Goal: Check status: Check status

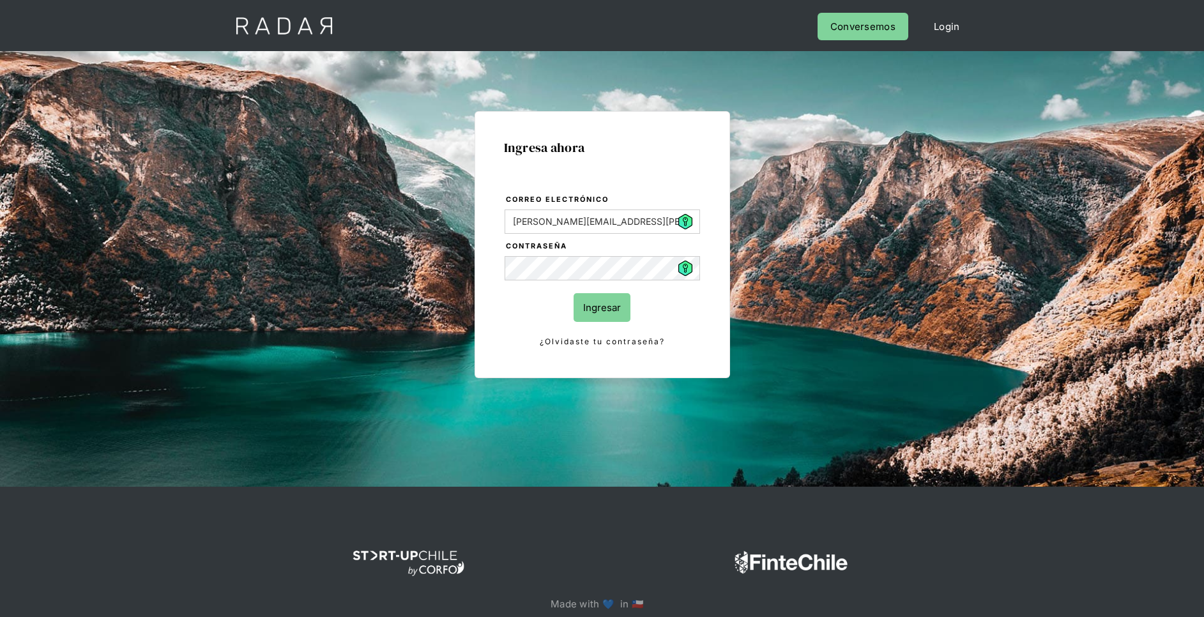
click at [613, 310] on input "Ingresar" at bounding box center [601, 307] width 57 height 29
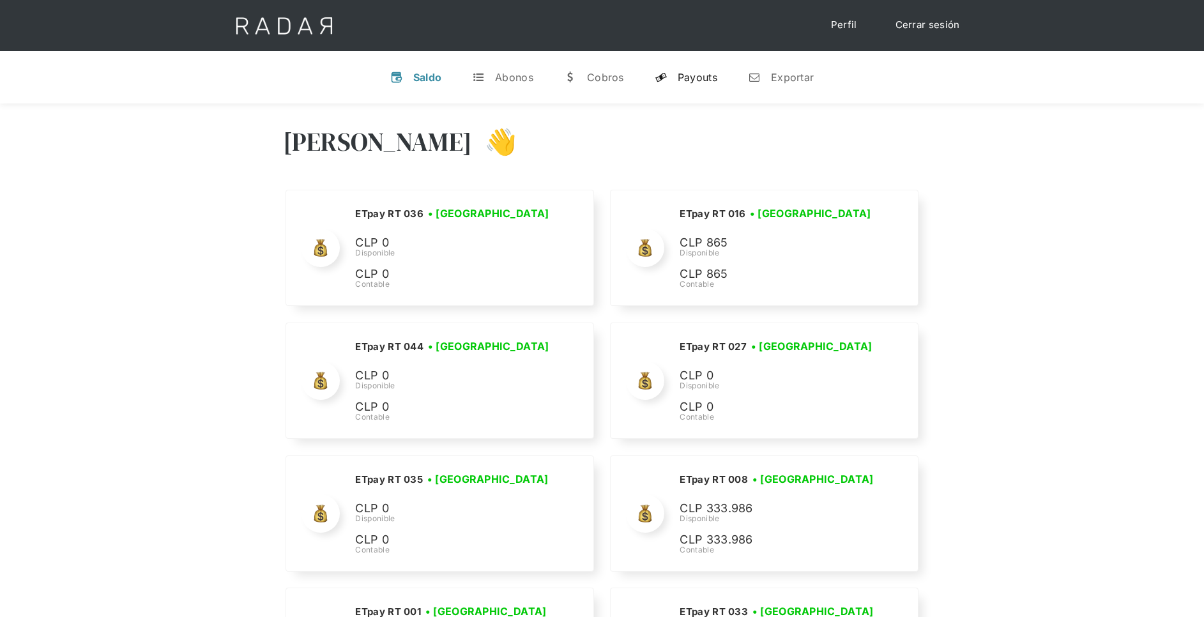
click at [719, 77] on link "y Payouts" at bounding box center [685, 77] width 83 height 33
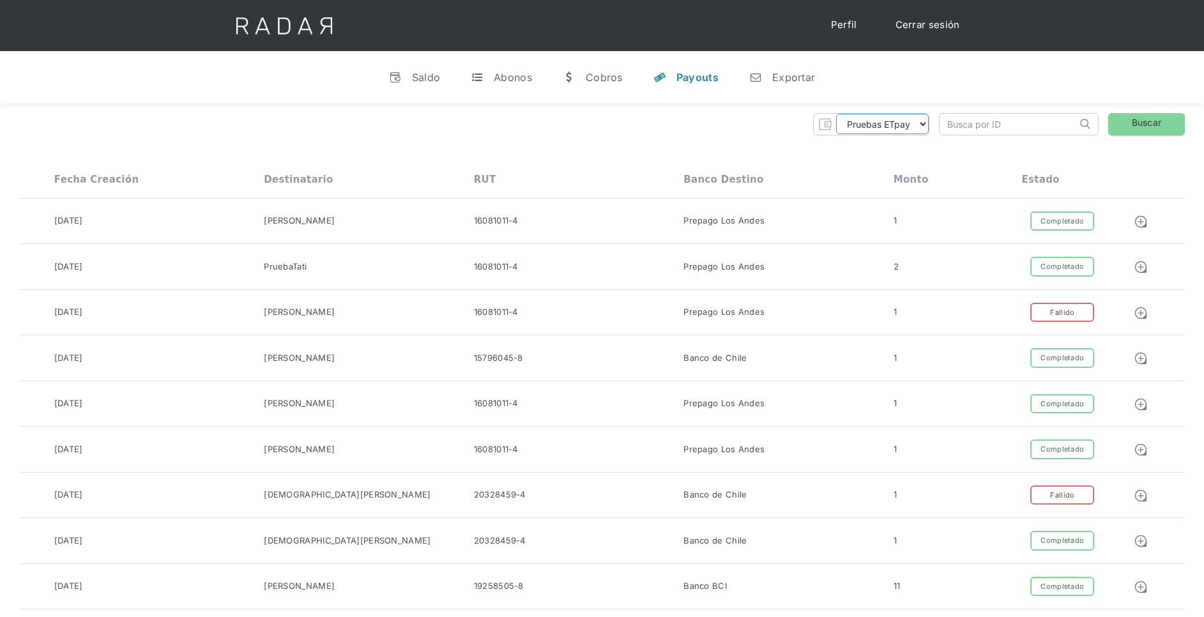
click at [919, 123] on select "Pruebas ETpay Cuenta 1.000 Cuenta 1.001 Cuenta 1.002 Cuenta 1.003 Cuenta 1.004 …" at bounding box center [882, 124] width 93 height 20
select select "etpay-cuenta-1001"
click at [836, 114] on select "Pruebas ETpay Cuenta 1.000 Cuenta 1.001 Cuenta 1.002 Cuenta 1.003 Cuenta 1.004 …" at bounding box center [882, 124] width 93 height 20
click at [1143, 128] on link "Buscar" at bounding box center [1146, 124] width 77 height 22
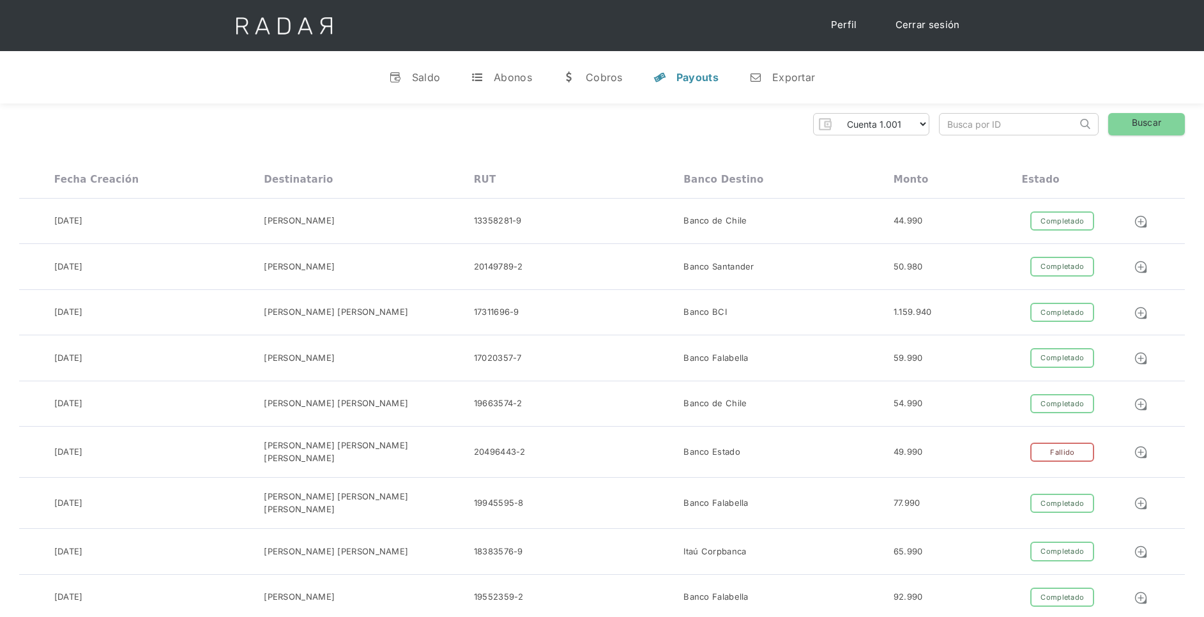
click at [992, 121] on input "search" at bounding box center [1007, 124] width 137 height 21
paste input "b5333d19-3e73-42eb-9c91-e9c3fa382cfd"
type input "b5333d19-3e73-42eb-9c91-e9c3fa382cfd"
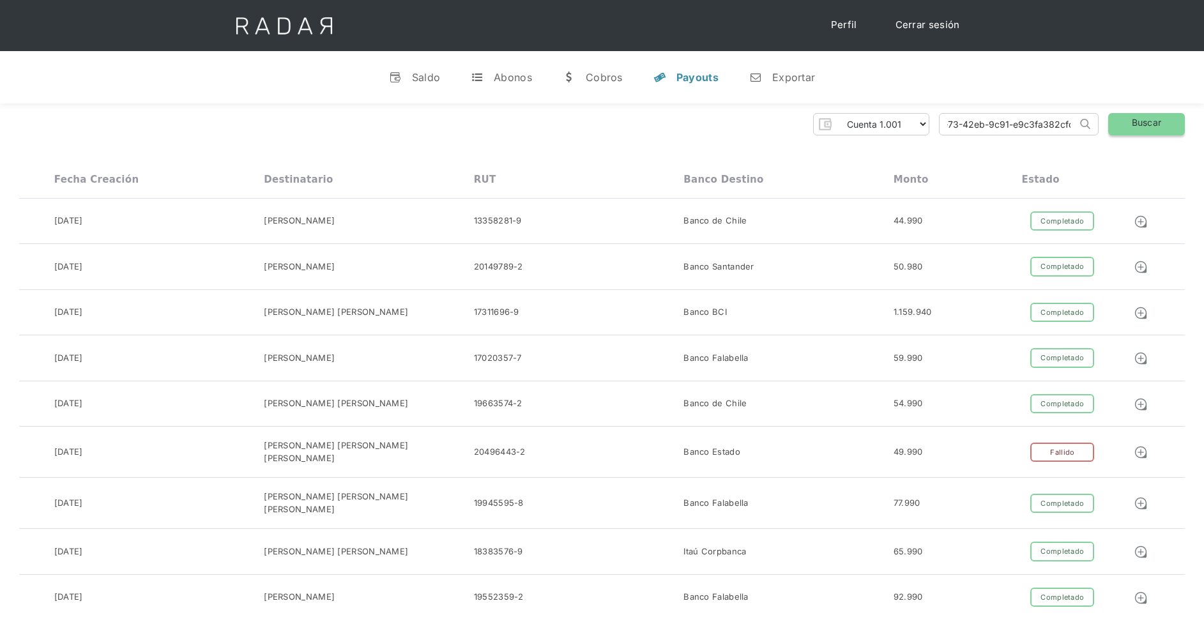
click at [1129, 128] on link "Buscar" at bounding box center [1146, 124] width 77 height 22
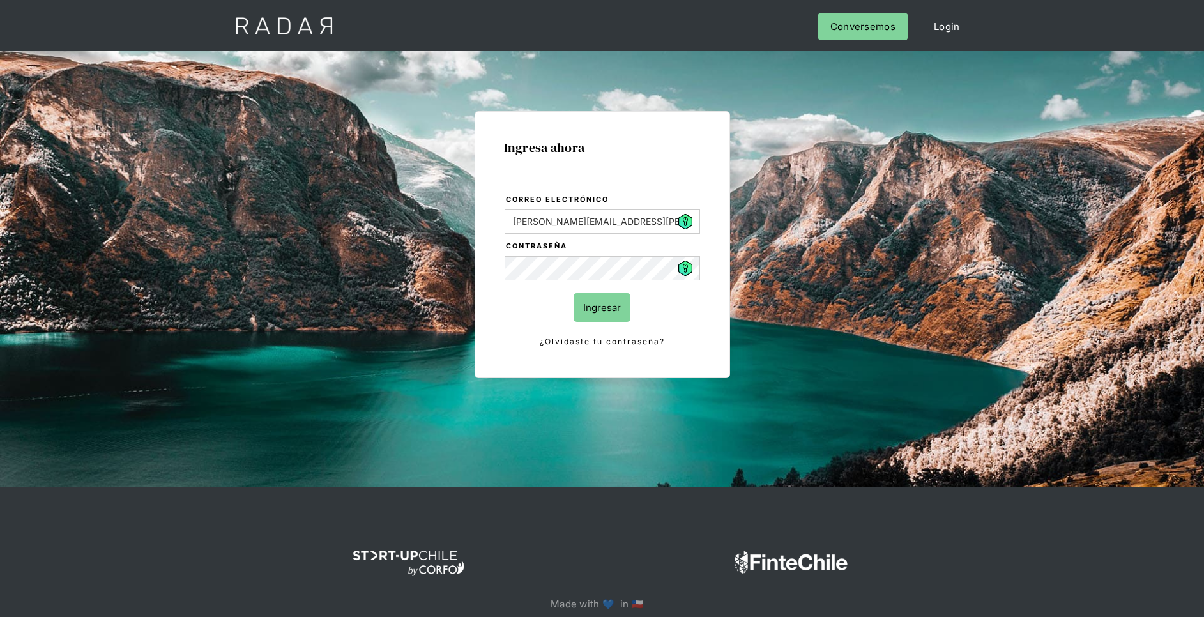
click at [605, 303] on input "Ingresar" at bounding box center [601, 307] width 57 height 29
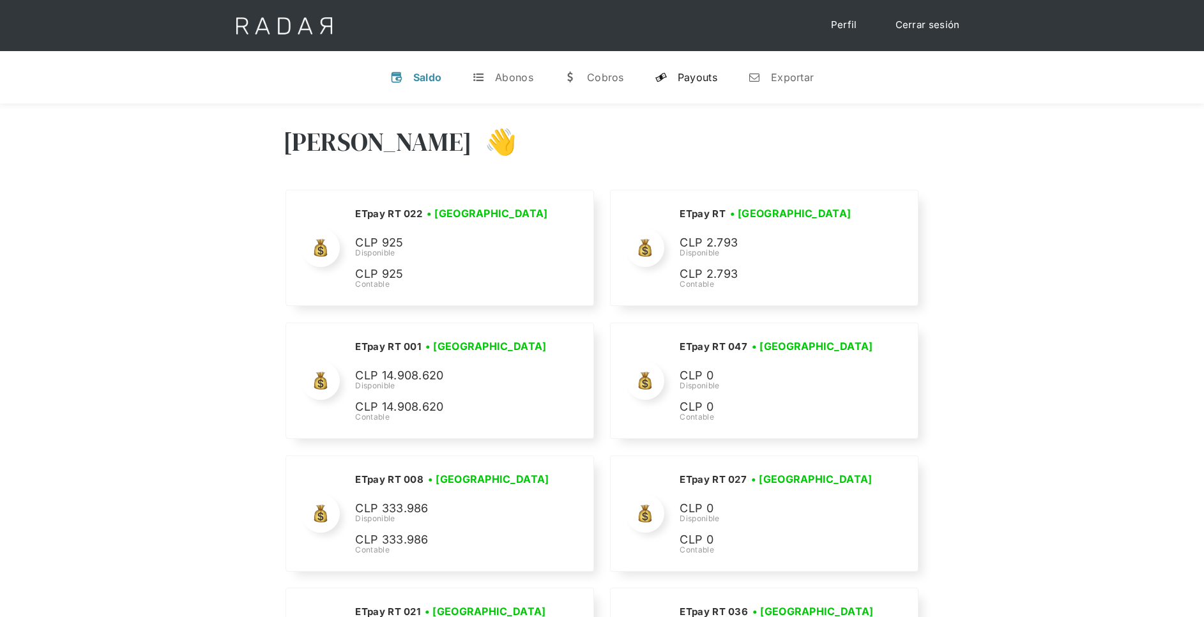
click at [707, 72] on div "Payouts" at bounding box center [697, 77] width 40 height 13
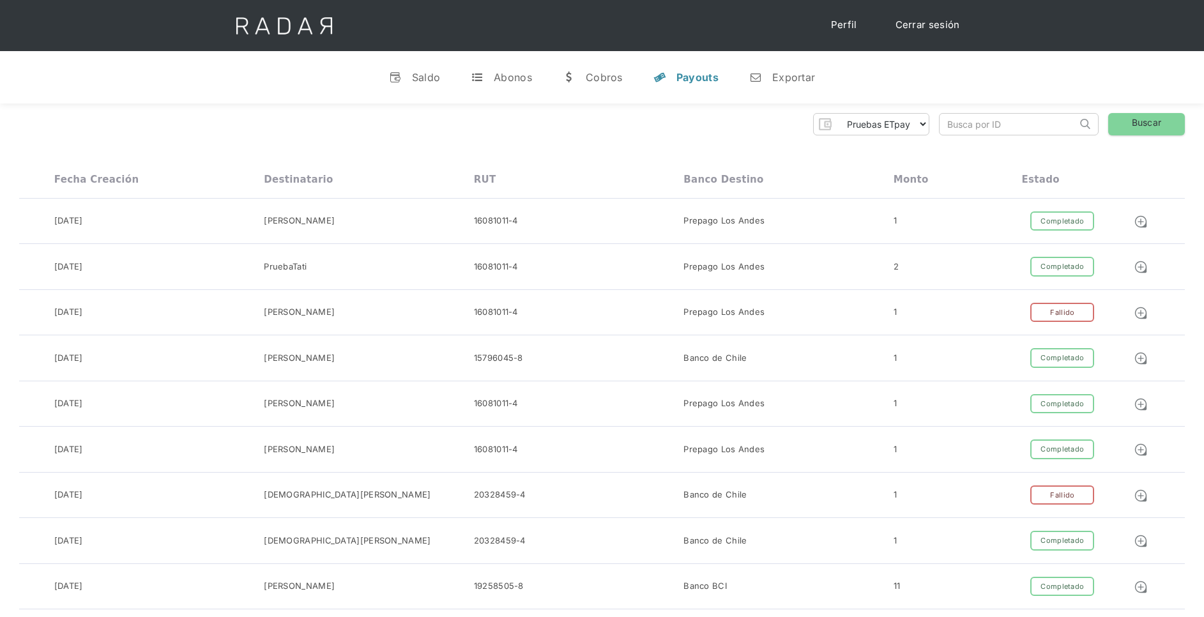
click at [932, 125] on div "Pruebas ETpay Cuenta 1.000 Cuenta 1.001 Cuenta 1.002 Cuenta 1.003 Cuenta 1.004 …" at bounding box center [601, 124] width 1165 height 22
click at [917, 124] on select "Pruebas ETpay Cuenta 1.000 Cuenta 1.001 Cuenta 1.002 Cuenta 1.003 Cuenta 1.004 …" at bounding box center [882, 124] width 93 height 20
select select "etpay-cuenta-1001"
click at [836, 114] on select "Pruebas ETpay Cuenta 1.000 Cuenta 1.001 Cuenta 1.002 Cuenta 1.003 Cuenta 1.004 …" at bounding box center [882, 124] width 93 height 20
click at [999, 121] on input "search" at bounding box center [1007, 124] width 137 height 21
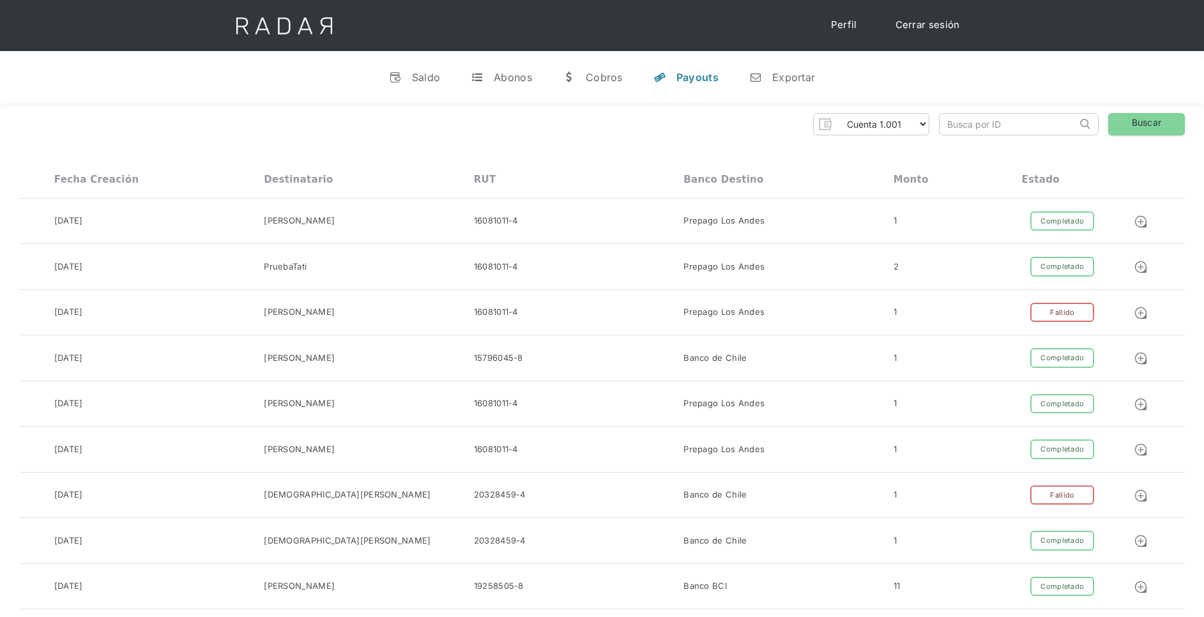
paste input "b5333d19-3e73-42eb-9c91-e9c3fa382cfd"
click at [1137, 123] on link "Buscar" at bounding box center [1146, 124] width 77 height 22
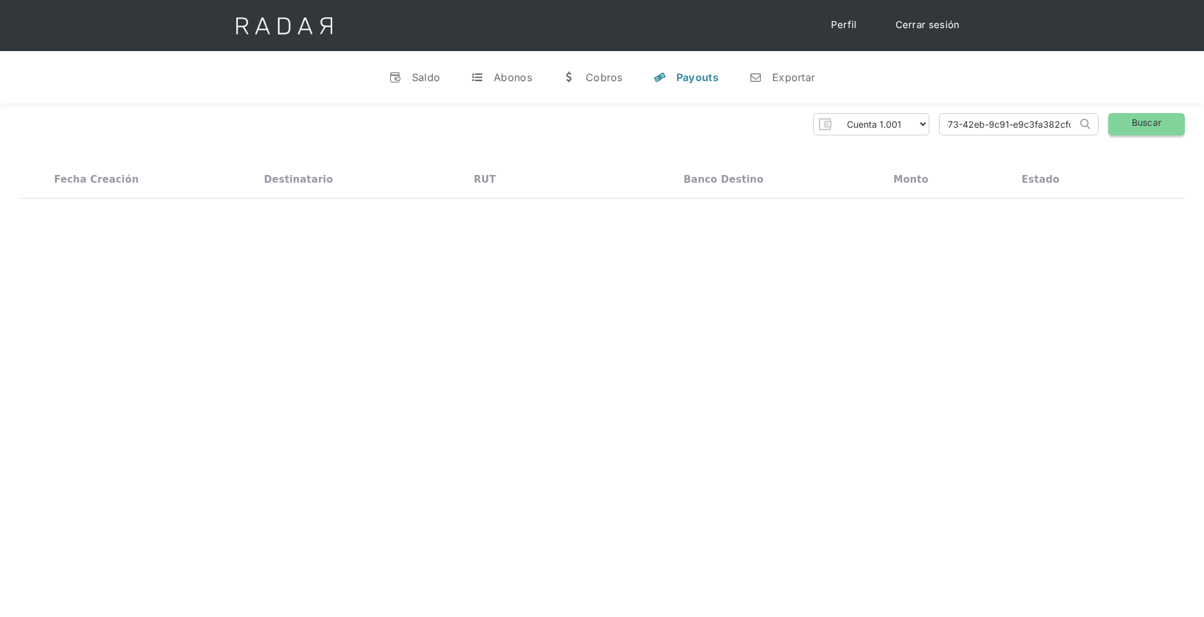
scroll to position [0, 0]
click at [1143, 218] on img at bounding box center [1140, 222] width 14 height 14
drag, startPoint x: 1066, startPoint y: 119, endPoint x: 753, endPoint y: 121, distance: 312.9
click at [711, 121] on div "Pruebas ETpay Cuenta 1.000 Cuenta 1.001 Cuenta 1.002 Cuenta 1.003 Cuenta 1.004 …" at bounding box center [601, 124] width 1165 height 22
type input "-e9c3fa382cfd"
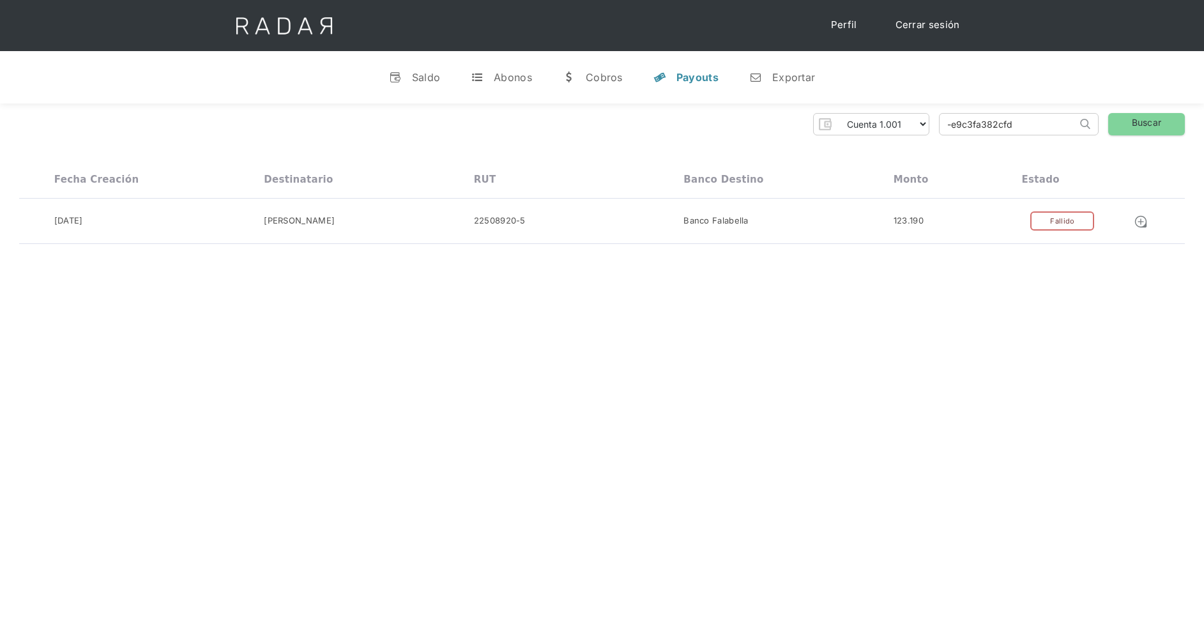
drag, startPoint x: 1022, startPoint y: 129, endPoint x: 880, endPoint y: 123, distance: 141.2
click at [882, 123] on div "Pruebas ETpay Cuenta 1.000 Cuenta 1.001 Cuenta 1.002 Cuenta 1.003 Cuenta 1.004 …" at bounding box center [601, 124] width 1165 height 22
paste input "041d3a59-d28c-4007-b293-5b6835be6464"
click at [1129, 130] on link "Buscar" at bounding box center [1146, 124] width 77 height 22
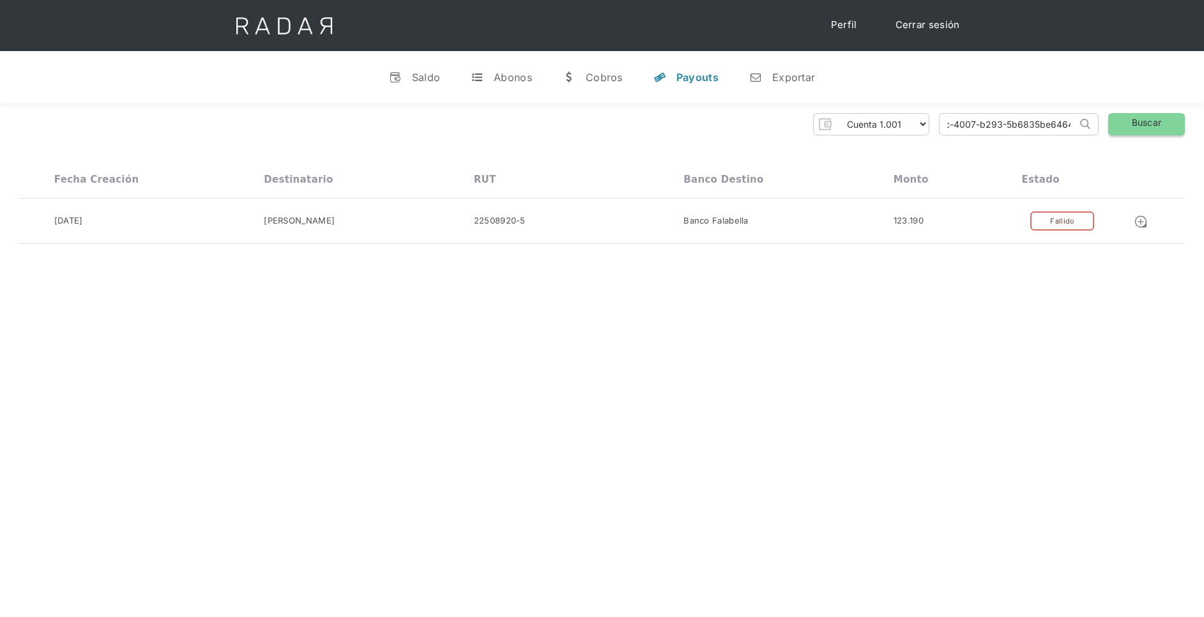
scroll to position [0, 0]
click at [1138, 223] on img at bounding box center [1140, 222] width 14 height 14
click at [786, 379] on div "Hola Daniela 👋 Cargando tus cuentas... Nombre de la empresa • Conectada • Desco…" at bounding box center [602, 411] width 1204 height 617
drag, startPoint x: 1063, startPoint y: 121, endPoint x: 819, endPoint y: 133, distance: 244.2
click at [820, 133] on div "Pruebas ETpay Cuenta 1.000 Cuenta 1.001 Cuenta 1.002 Cuenta 1.003 Cuenta 1.004 …" at bounding box center [601, 124] width 1165 height 22
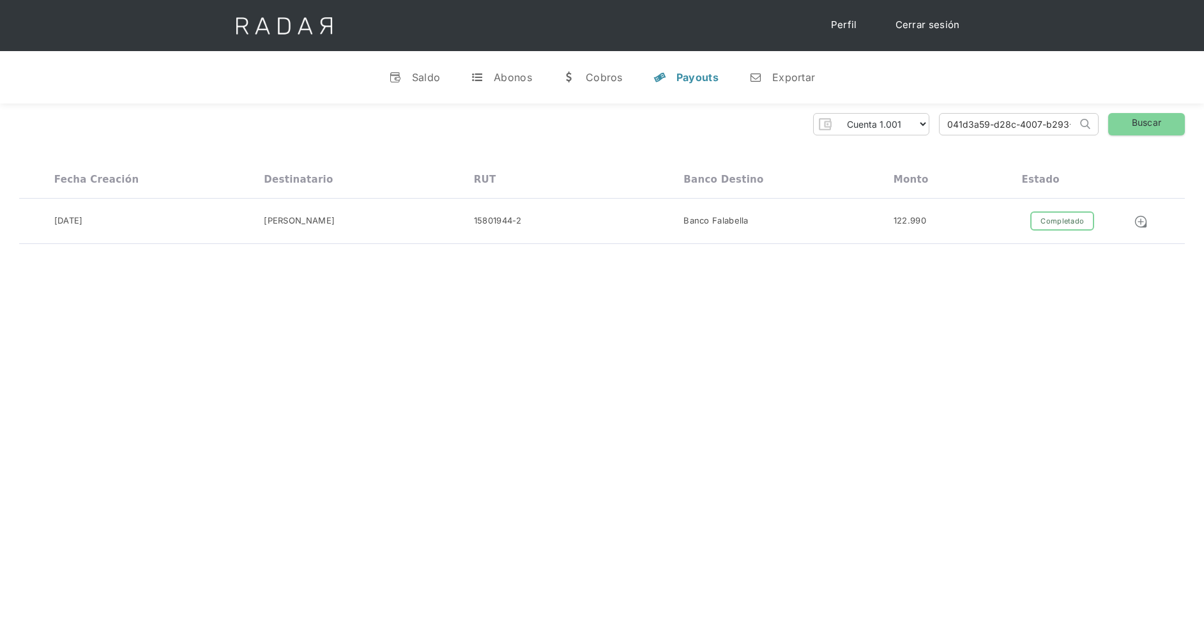
type input "5b6835be6464"
drag, startPoint x: 1030, startPoint y: 127, endPoint x: 870, endPoint y: 135, distance: 160.5
click at [873, 135] on div "Pruebas ETpay Cuenta 1.000 Cuenta 1.001 Cuenta 1.002 Cuenta 1.003 Cuenta 1.004 …" at bounding box center [601, 124] width 1165 height 22
click at [1156, 128] on link "Buscar" at bounding box center [1146, 124] width 77 height 22
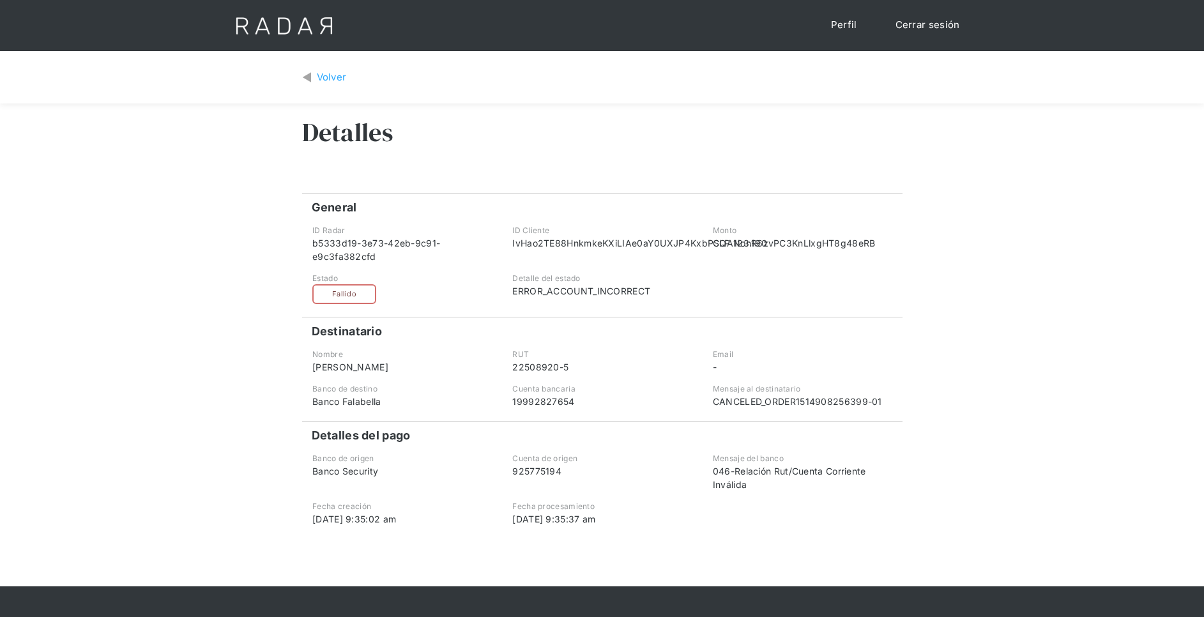
click at [333, 79] on div "Volver" at bounding box center [332, 77] width 30 height 15
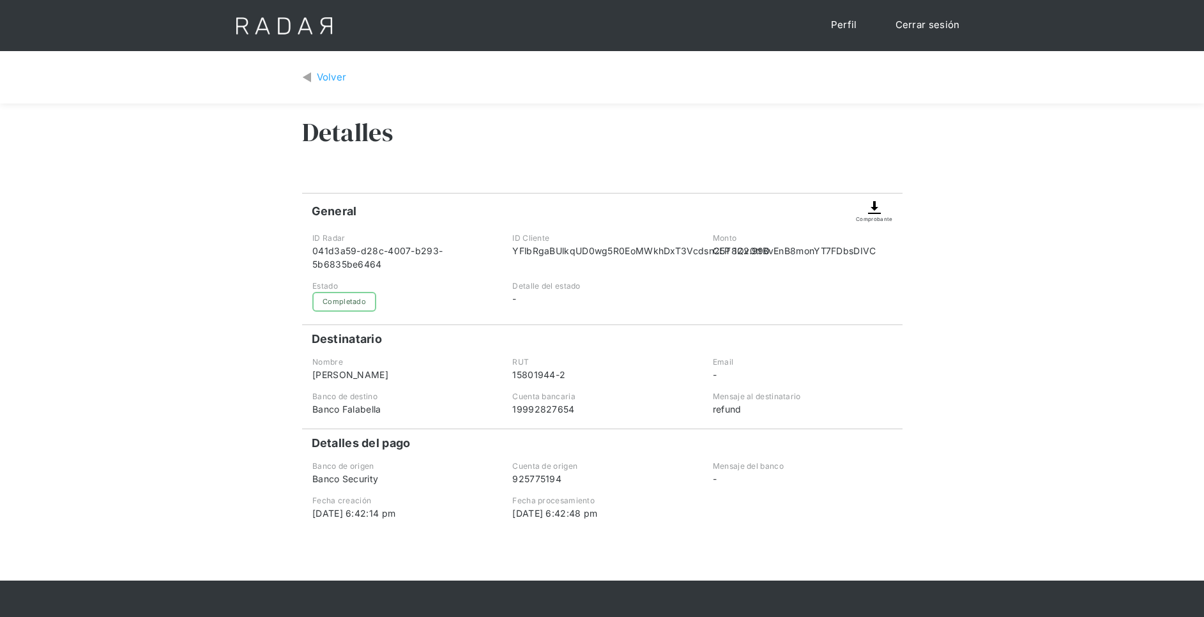
click at [886, 208] on div "Comprobante" at bounding box center [874, 207] width 36 height 29
click at [872, 208] on img at bounding box center [873, 207] width 15 height 15
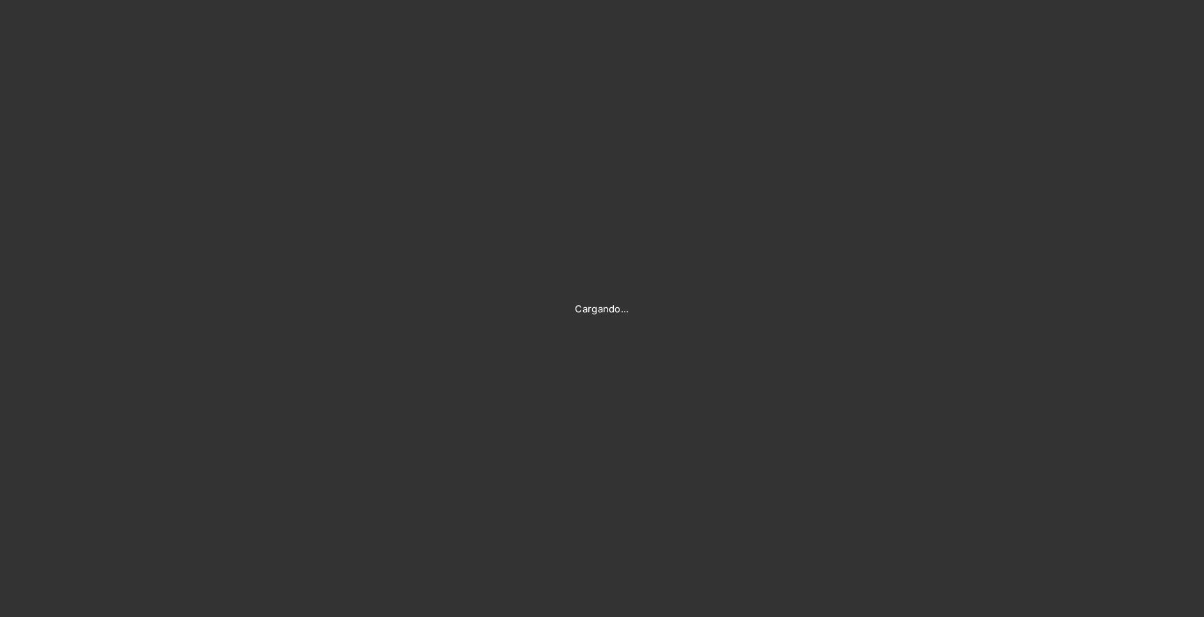
type input "[PERSON_NAME][EMAIL_ADDRESS][PERSON_NAME][DOMAIN_NAME]"
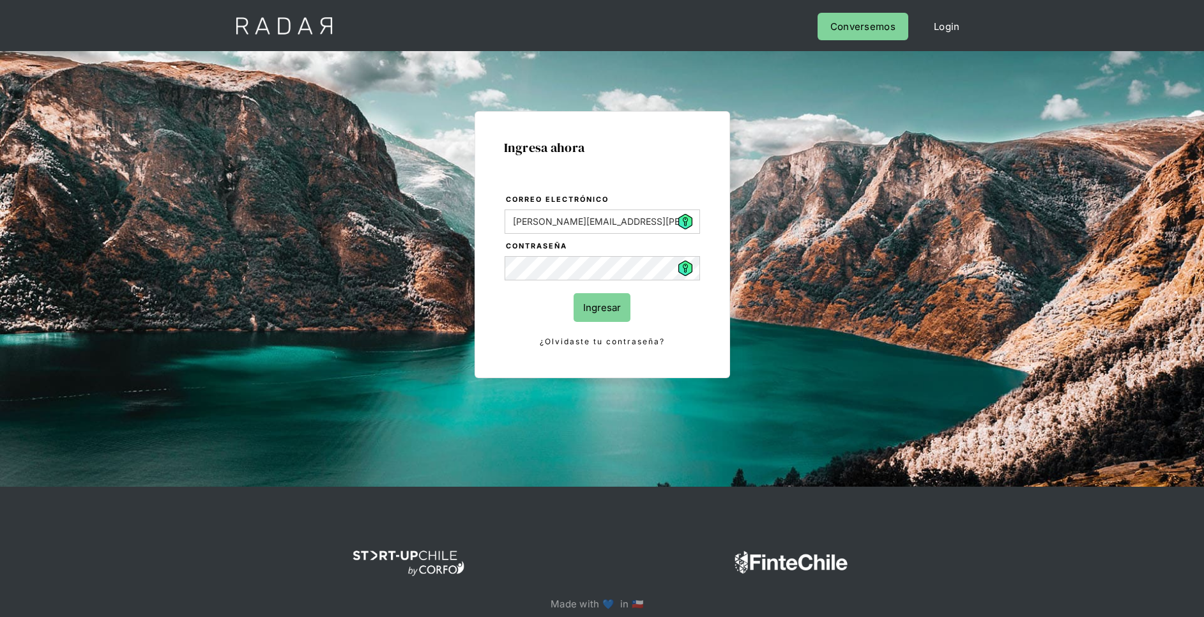
click at [606, 306] on input "Ingresar" at bounding box center [601, 307] width 57 height 29
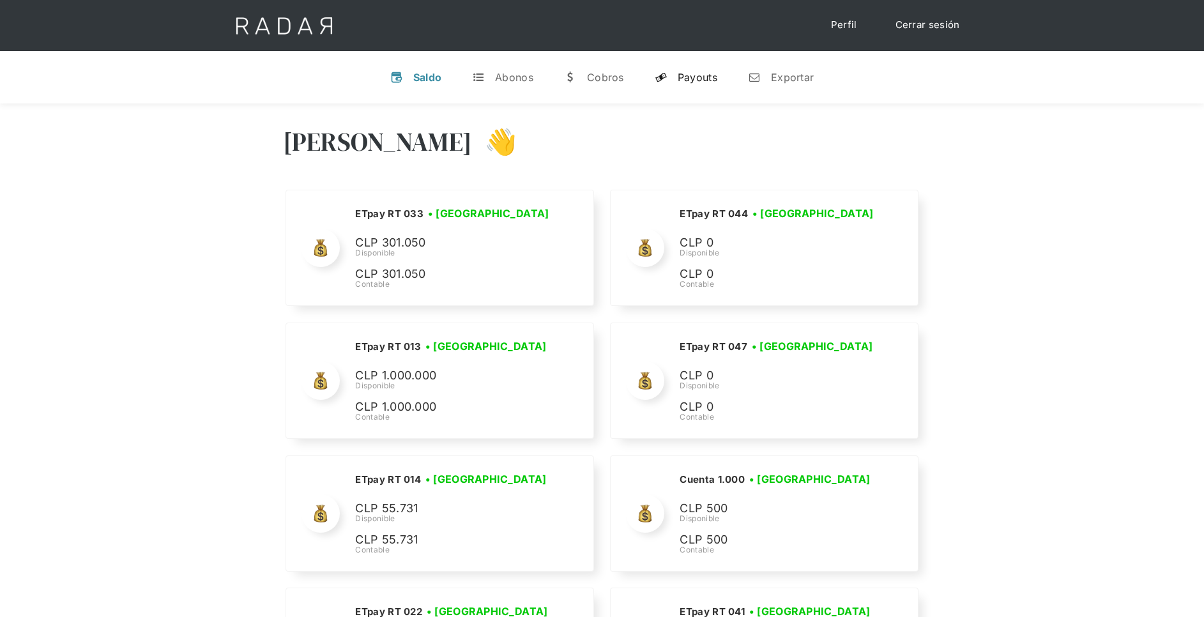
click at [706, 78] on div "Payouts" at bounding box center [697, 77] width 40 height 13
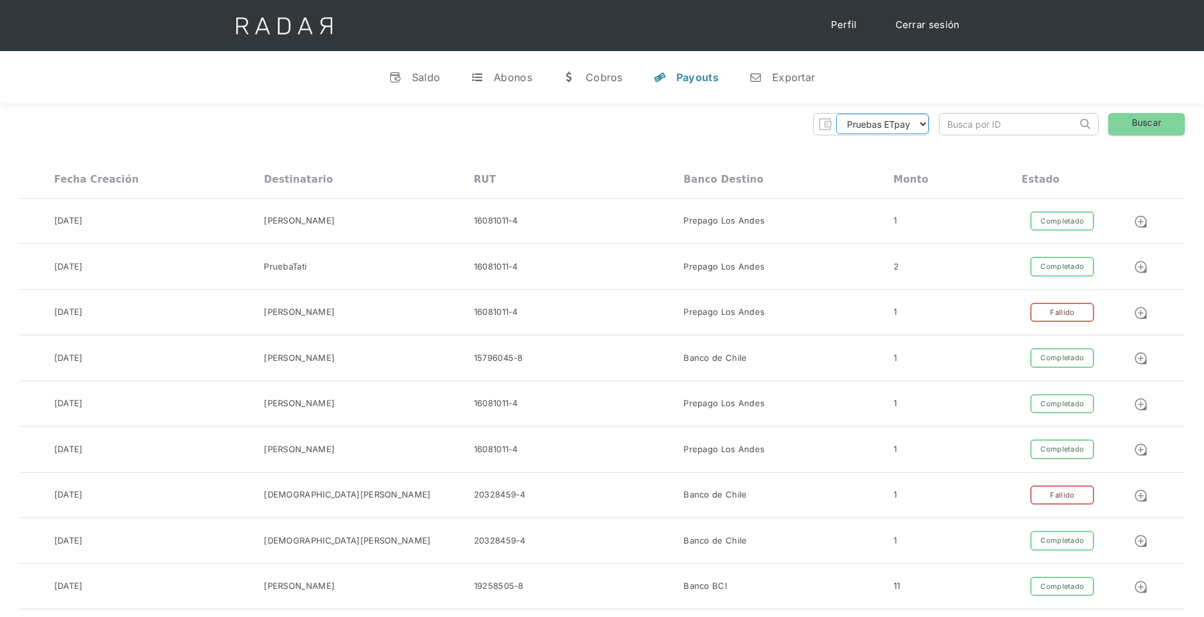
click at [918, 128] on select "Pruebas ETpay Cuenta 1.000 Cuenta 1.001 Cuenta 1.002 Cuenta 1.003 Cuenta 1.004 …" at bounding box center [882, 124] width 93 height 20
select select "etpay-cuenta-1001"
click at [836, 114] on select "Pruebas ETpay Cuenta 1.000 Cuenta 1.001 Cuenta 1.002 Cuenta 1.003 Cuenta 1.004 …" at bounding box center [882, 124] width 93 height 20
click at [1154, 123] on link "Buscar" at bounding box center [1146, 124] width 77 height 22
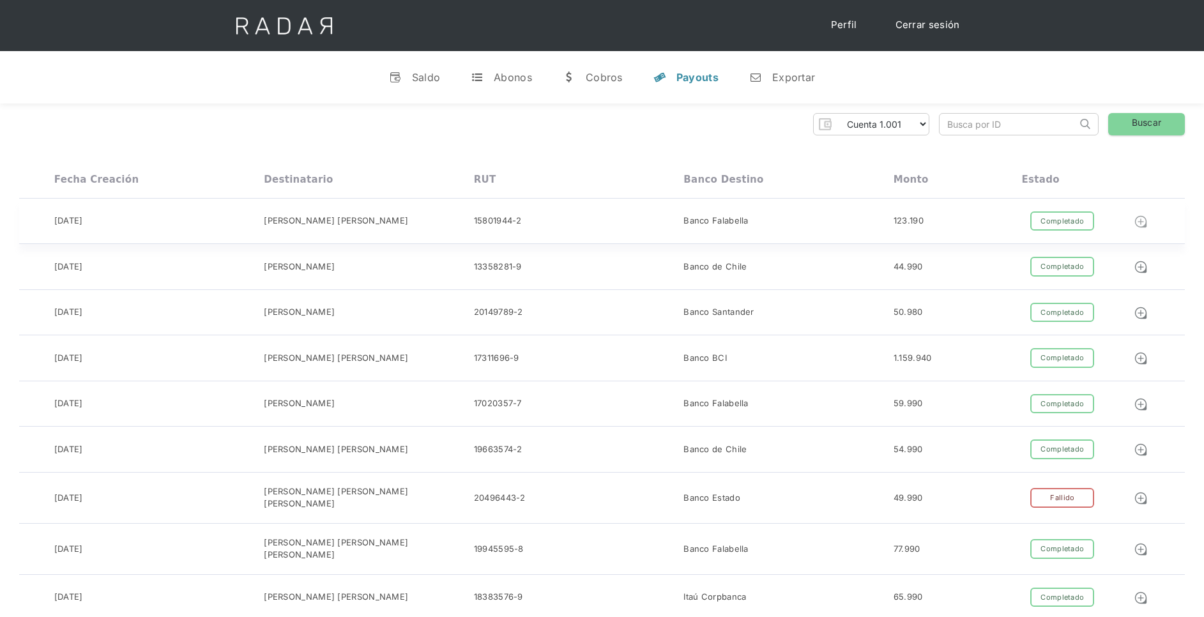
click at [1142, 222] on img at bounding box center [1140, 222] width 14 height 14
click at [1136, 224] on img at bounding box center [1140, 222] width 14 height 14
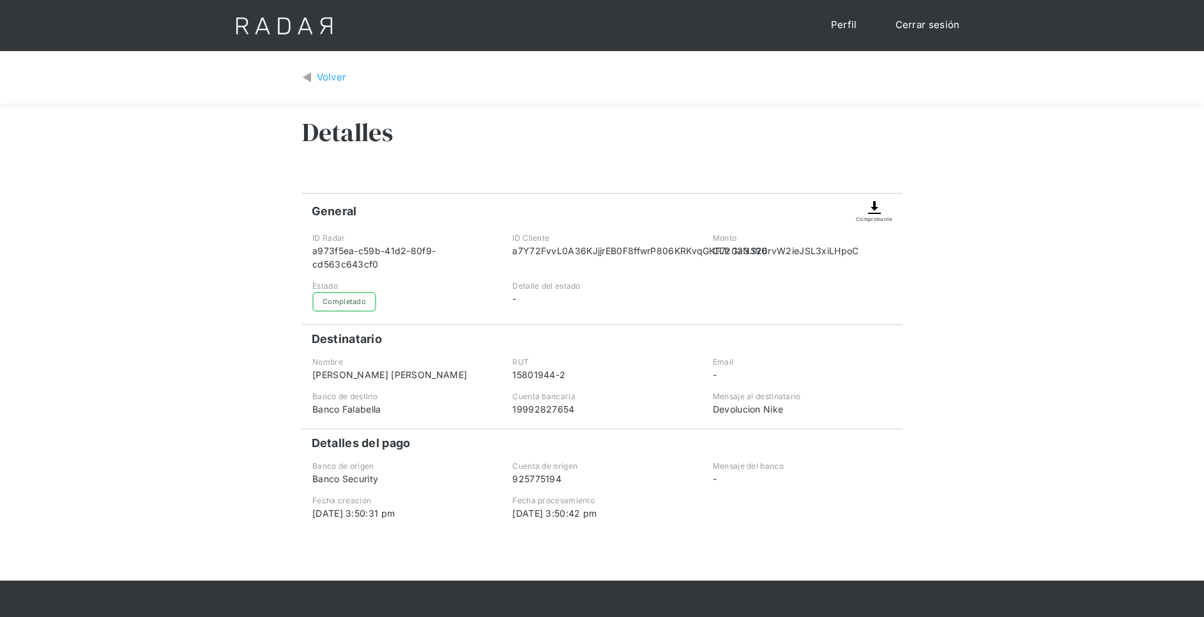
click at [875, 209] on img at bounding box center [873, 207] width 15 height 15
click at [321, 79] on div "Volver" at bounding box center [332, 77] width 30 height 15
click at [872, 206] on img at bounding box center [873, 207] width 15 height 15
click at [326, 74] on div "Volver" at bounding box center [332, 77] width 30 height 15
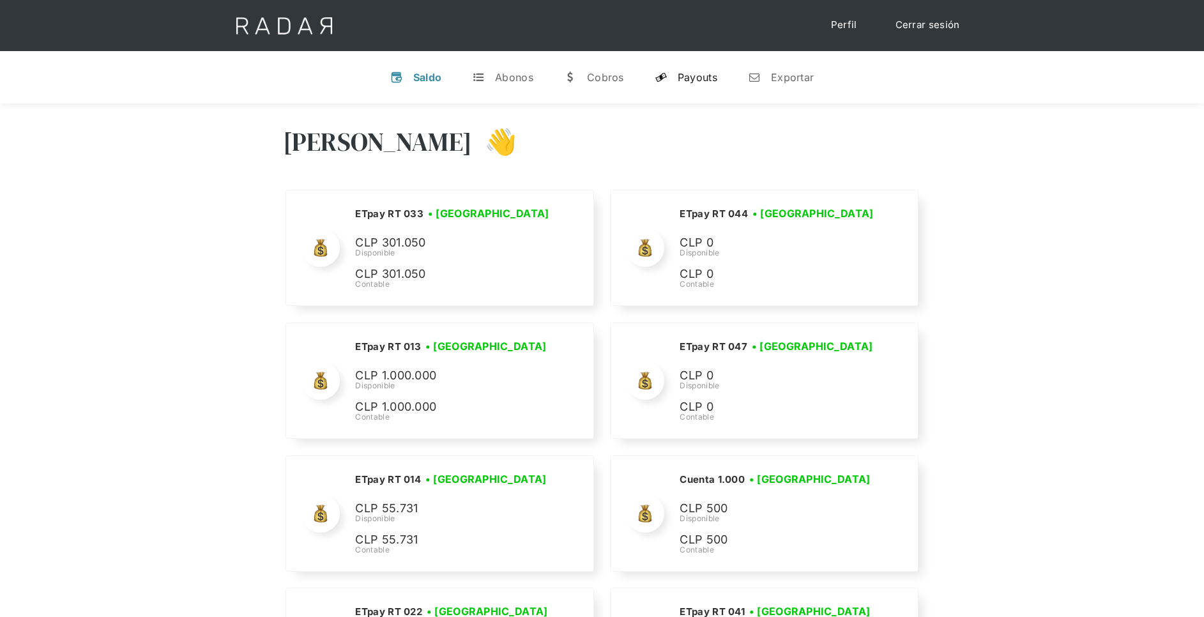
click at [707, 79] on div "Payouts" at bounding box center [697, 77] width 40 height 13
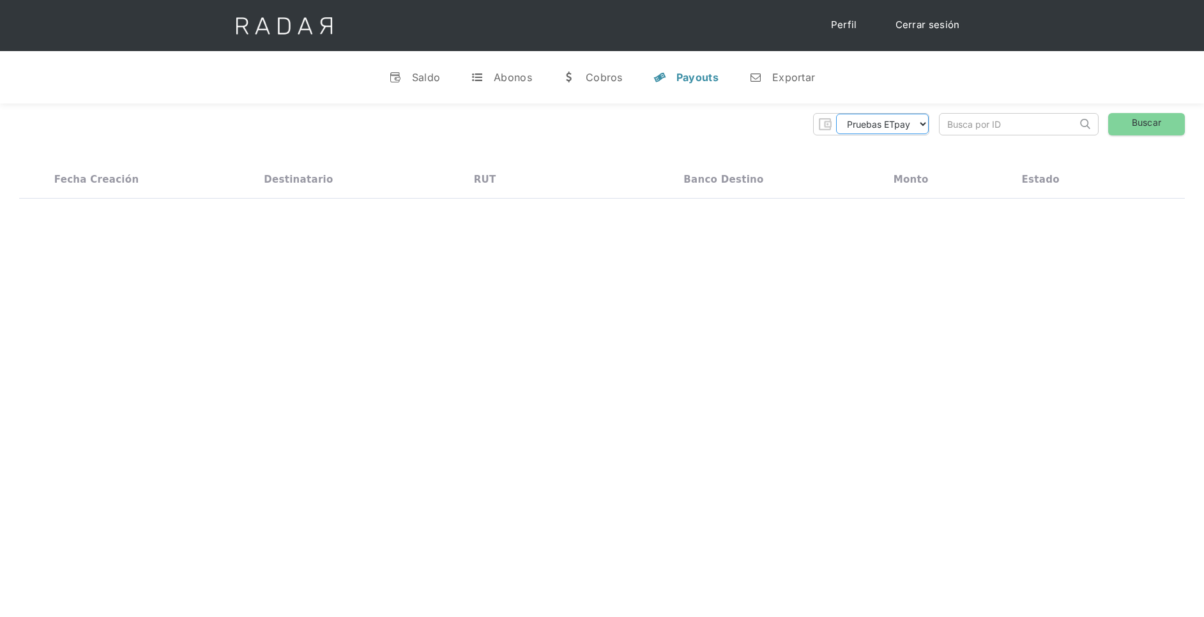
click at [921, 125] on select "Pruebas ETpay Cuenta 1.000 Cuenta 1.001 Cuenta 1.002 Cuenta 1.003 Cuenta 1.004 …" at bounding box center [882, 124] width 93 height 20
select select "etpay-cuenta-1001"
click at [836, 114] on select "Pruebas ETpay Cuenta 1.000 Cuenta 1.001 Cuenta 1.002 Cuenta 1.003 Cuenta 1.004 …" at bounding box center [882, 124] width 93 height 20
drag, startPoint x: 1024, startPoint y: 117, endPoint x: 1085, endPoint y: 123, distance: 61.0
click at [1024, 117] on input "search" at bounding box center [1007, 124] width 137 height 21
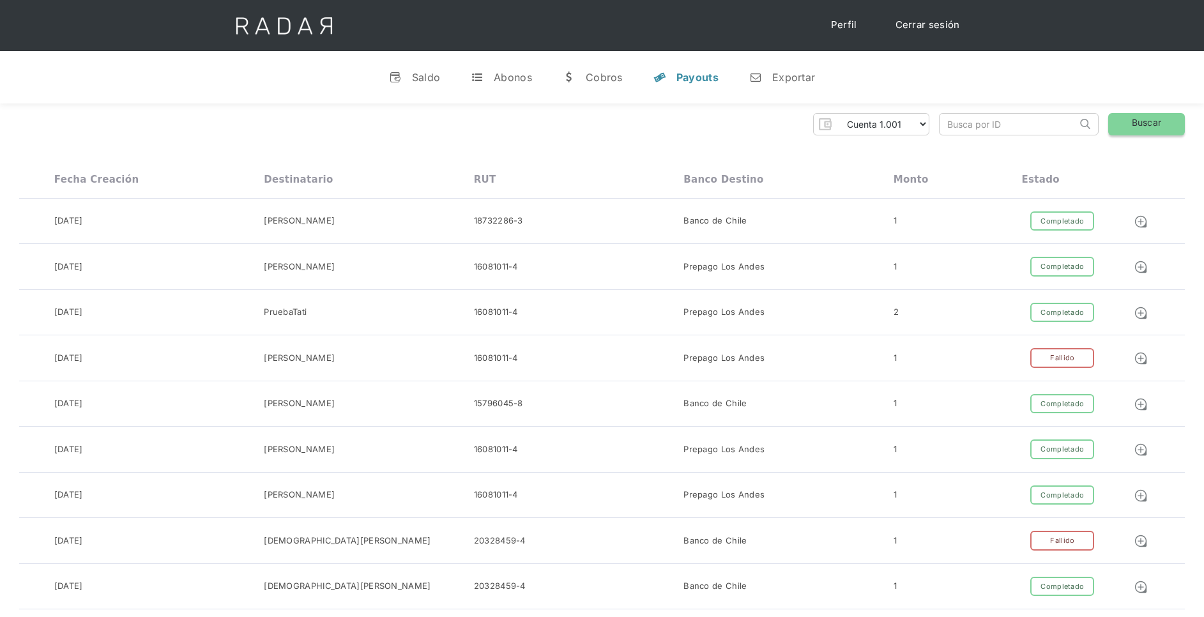
click at [1142, 123] on link "Buscar" at bounding box center [1146, 124] width 77 height 22
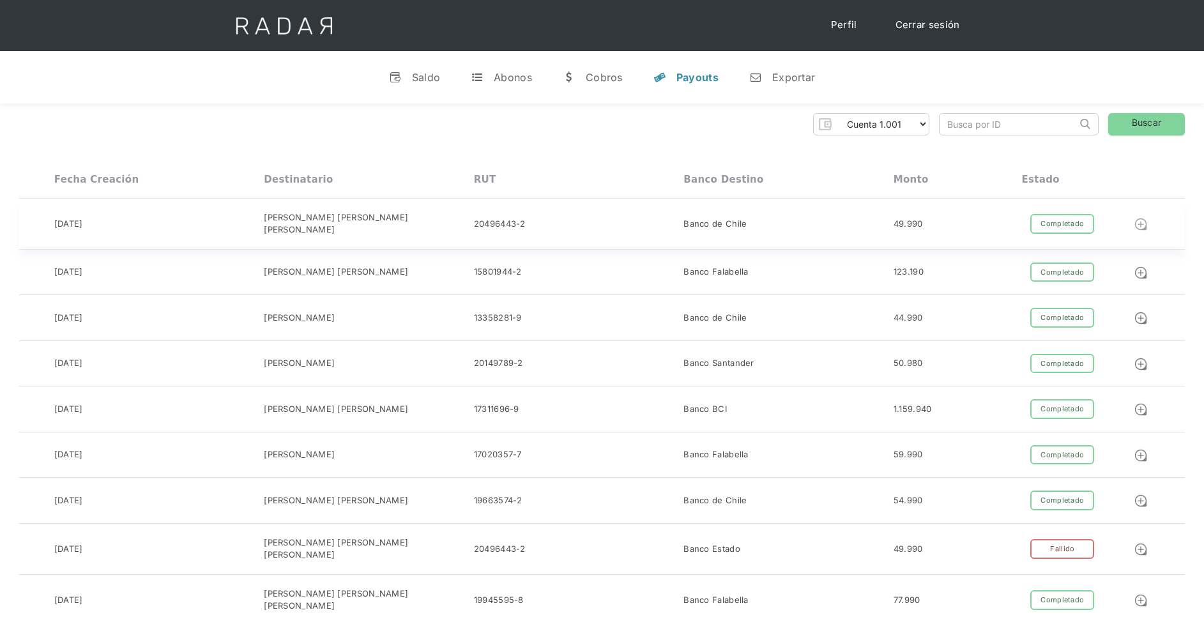
click at [1145, 219] on img at bounding box center [1140, 224] width 14 height 14
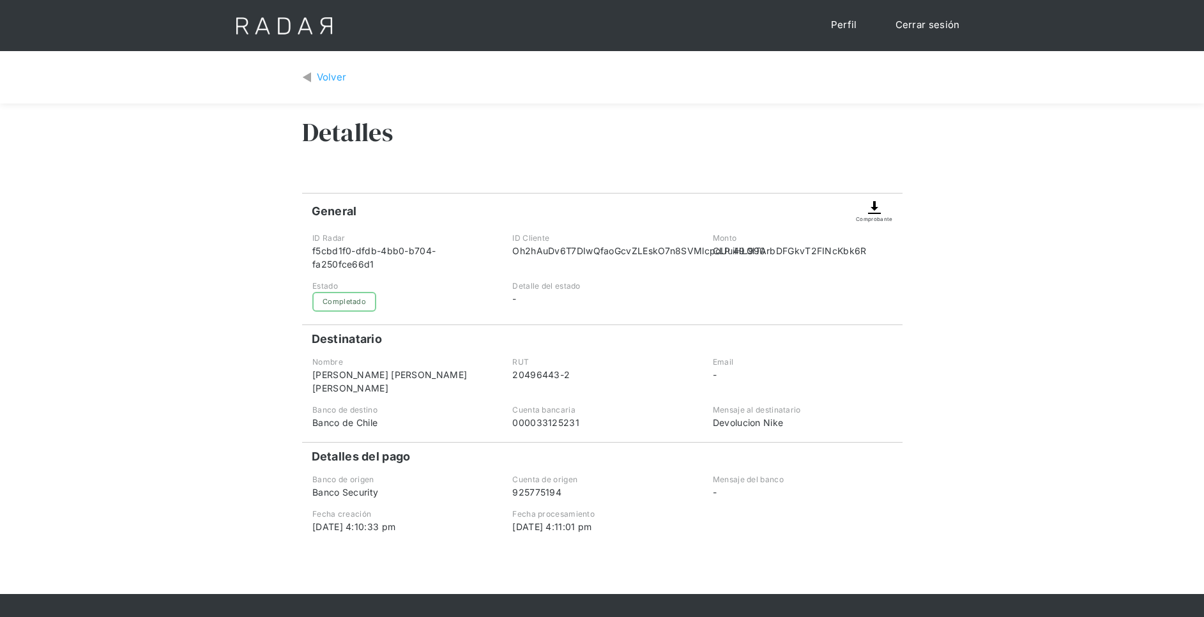
click at [875, 207] on img at bounding box center [873, 207] width 15 height 15
